Goal: Task Accomplishment & Management: Manage account settings

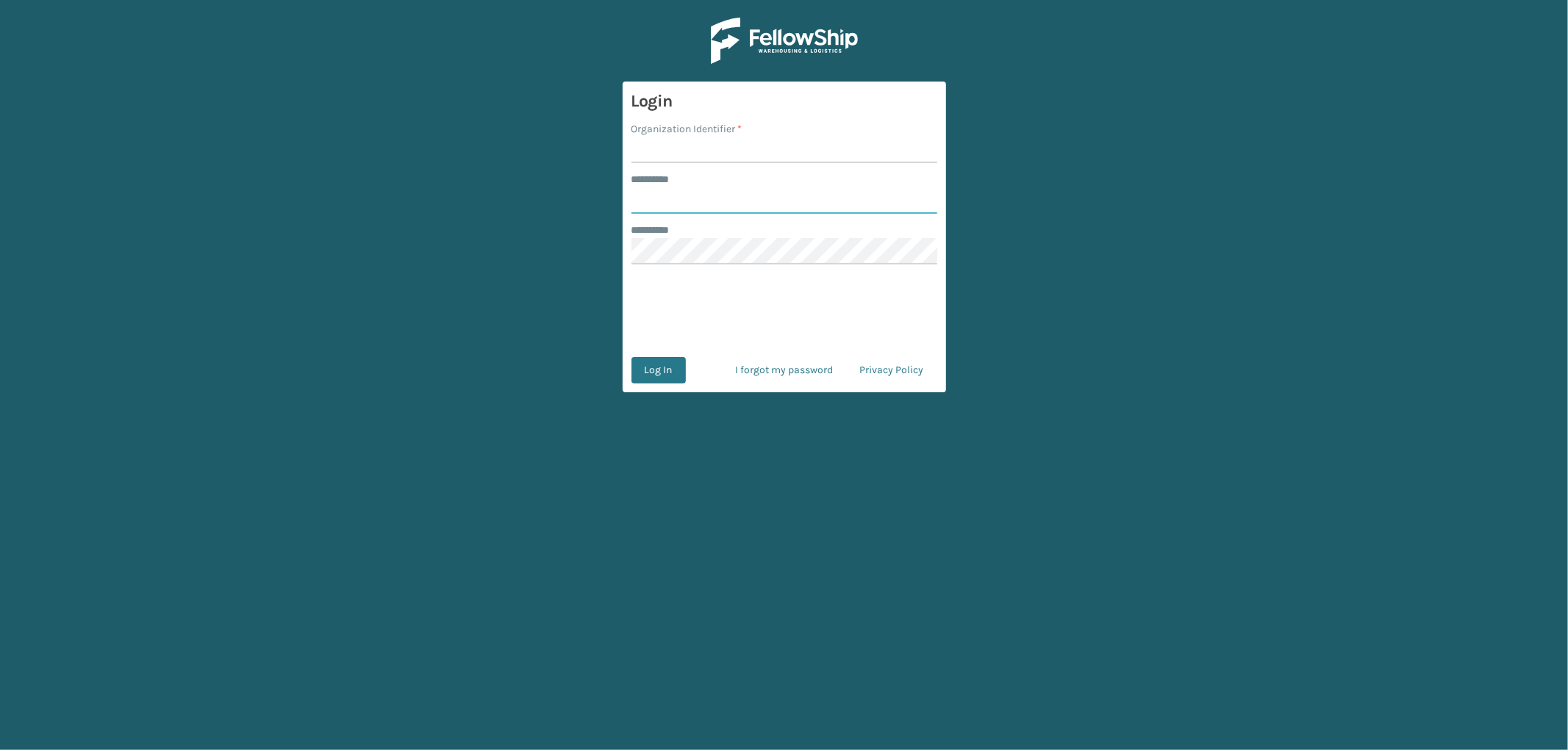
type input "*********"
click at [703, 150] on input "Organization Identifier *" at bounding box center [784, 150] width 306 height 26
click at [662, 155] on input "Organization Identifier *" at bounding box center [784, 150] width 306 height 26
type input "OAK"
click at [667, 367] on button "Log In" at bounding box center [658, 371] width 54 height 26
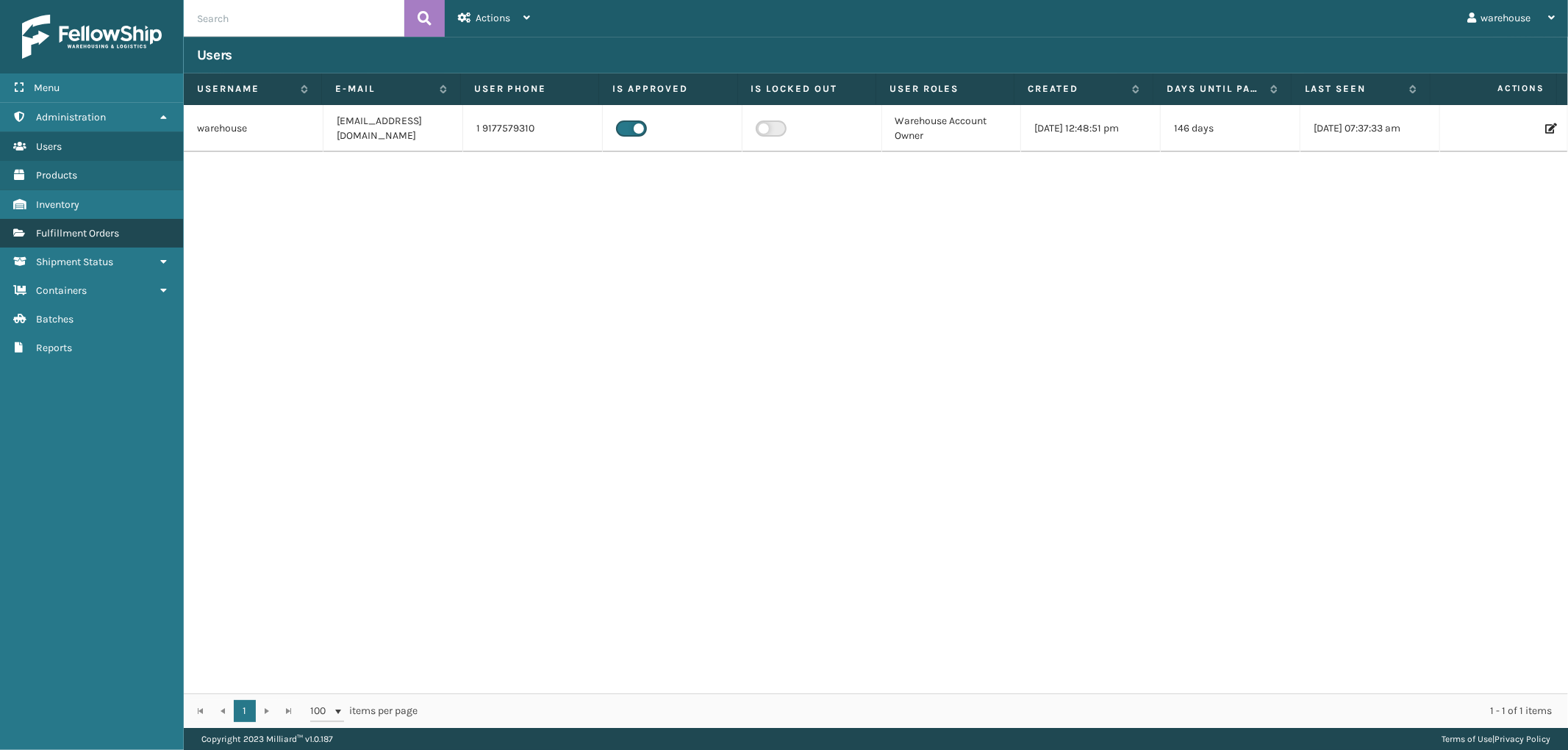
click at [63, 230] on span "Fulfillment Orders" at bounding box center [77, 233] width 83 height 12
